Goal: Find specific page/section: Find specific page/section

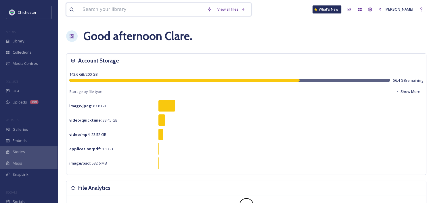
click at [84, 11] on input at bounding box center [142, 9] width 124 height 13
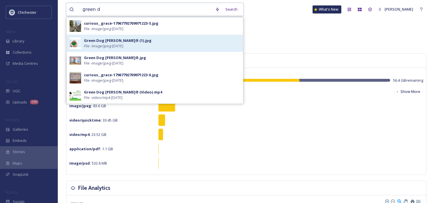
type input "green d"
click at [91, 47] on span "File - image/jpeg - [DATE]" at bounding box center [103, 45] width 39 height 5
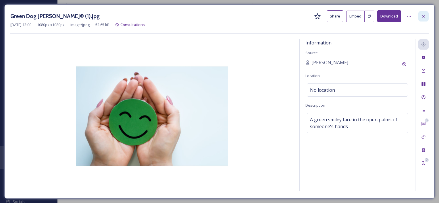
click at [423, 16] on icon at bounding box center [423, 16] width 2 height 2
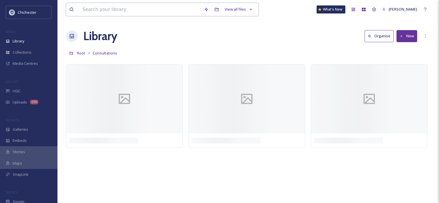
click at [109, 8] on input at bounding box center [141, 9] width 122 height 13
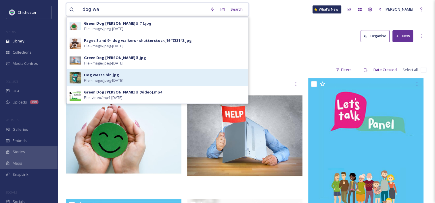
type input "dog wa"
click at [93, 72] on div "Dog waste bin.jpg File - image/jpeg - [DATE]" at bounding box center [157, 77] width 181 height 17
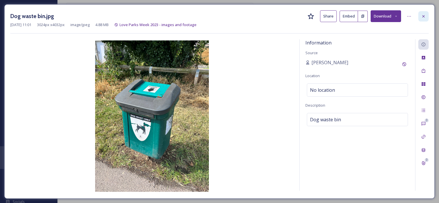
click at [424, 15] on icon at bounding box center [423, 16] width 5 height 5
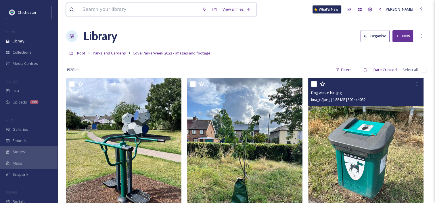
click at [132, 7] on input at bounding box center [139, 9] width 119 height 13
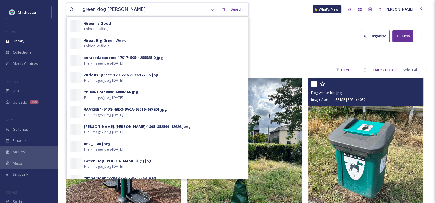
type input "green dog [PERSON_NAME]"
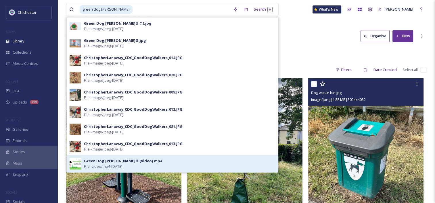
click at [80, 163] on img at bounding box center [75, 163] width 11 height 11
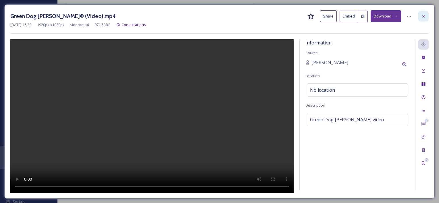
click at [423, 14] on icon at bounding box center [423, 16] width 5 height 5
